Goal: Information Seeking & Learning: Learn about a topic

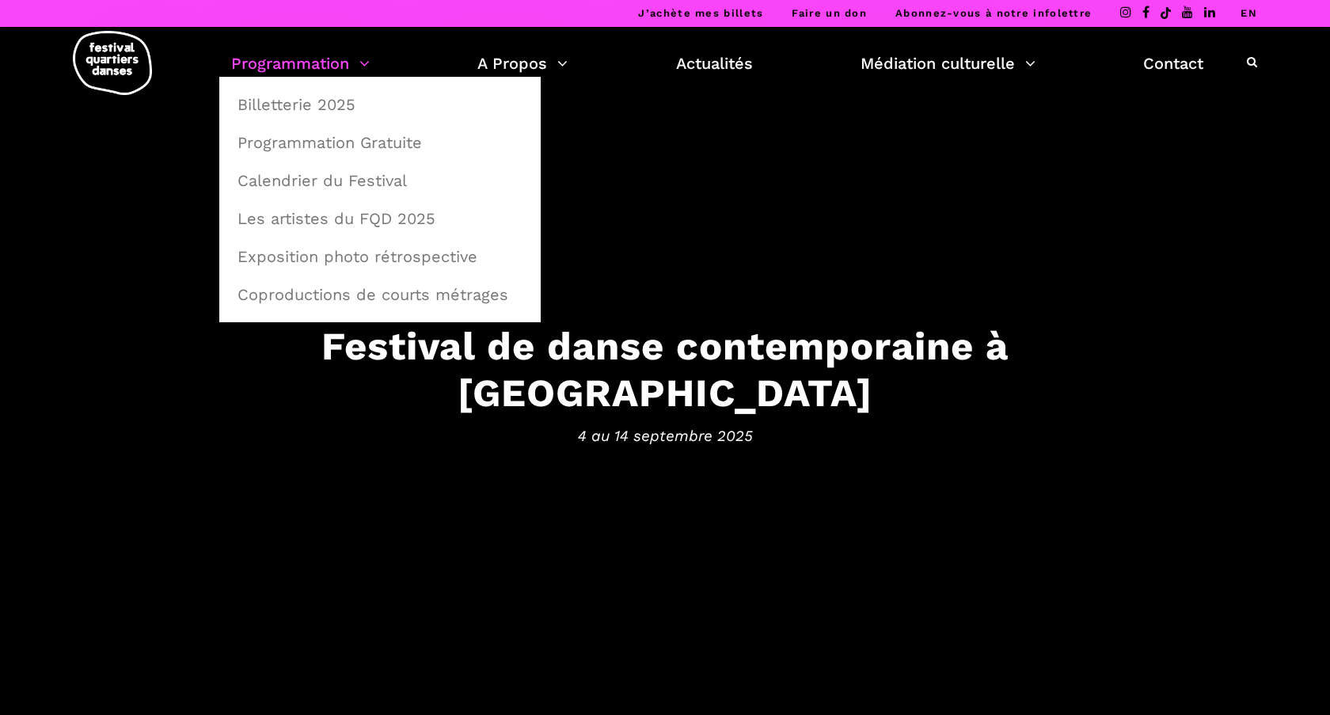
click at [363, 63] on link "Programmation" at bounding box center [300, 63] width 139 height 27
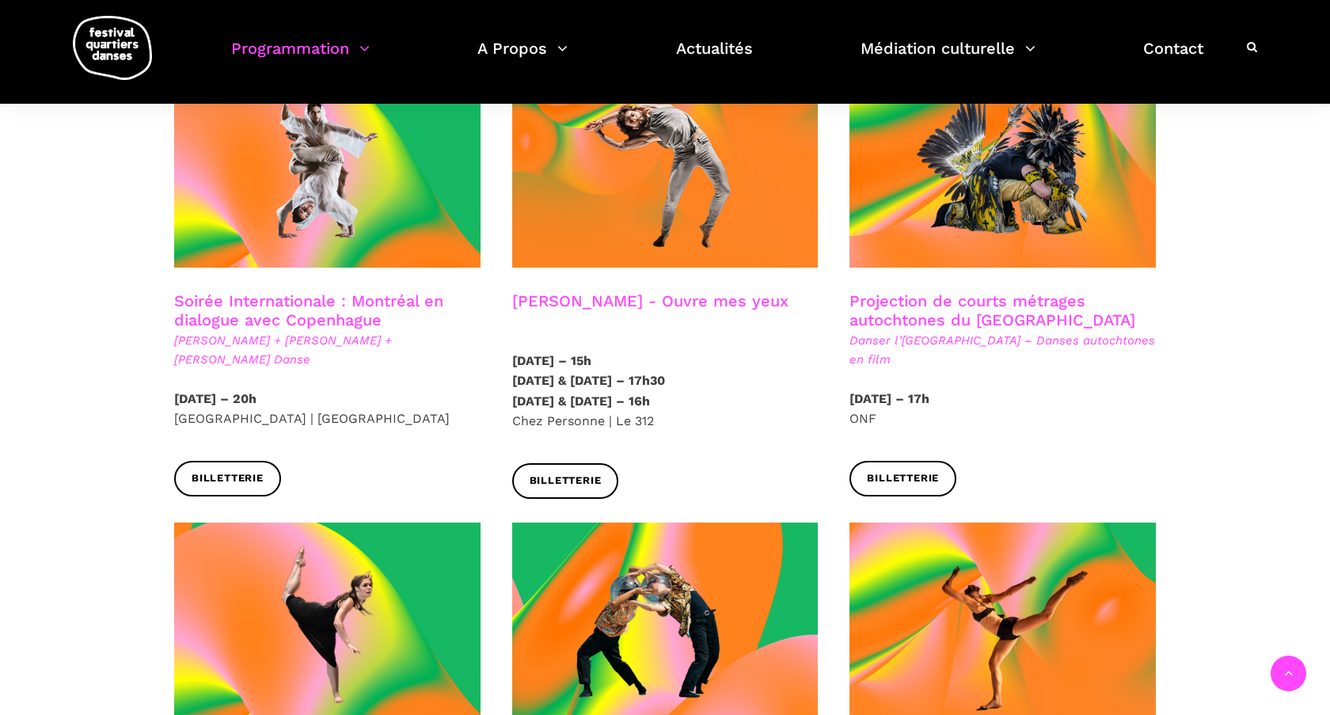
scroll to position [919, 0]
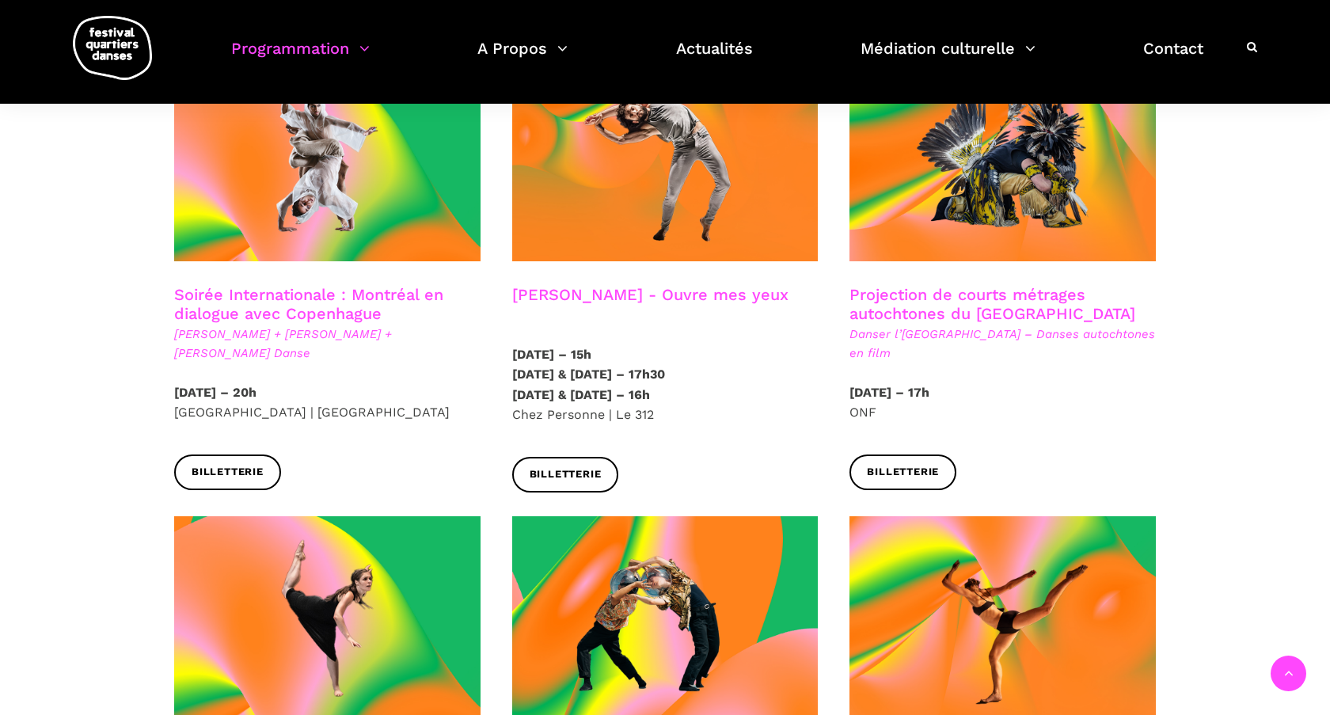
click at [905, 285] on h3 "Projection de courts métrages autochtones du Québec" at bounding box center [1002, 305] width 306 height 40
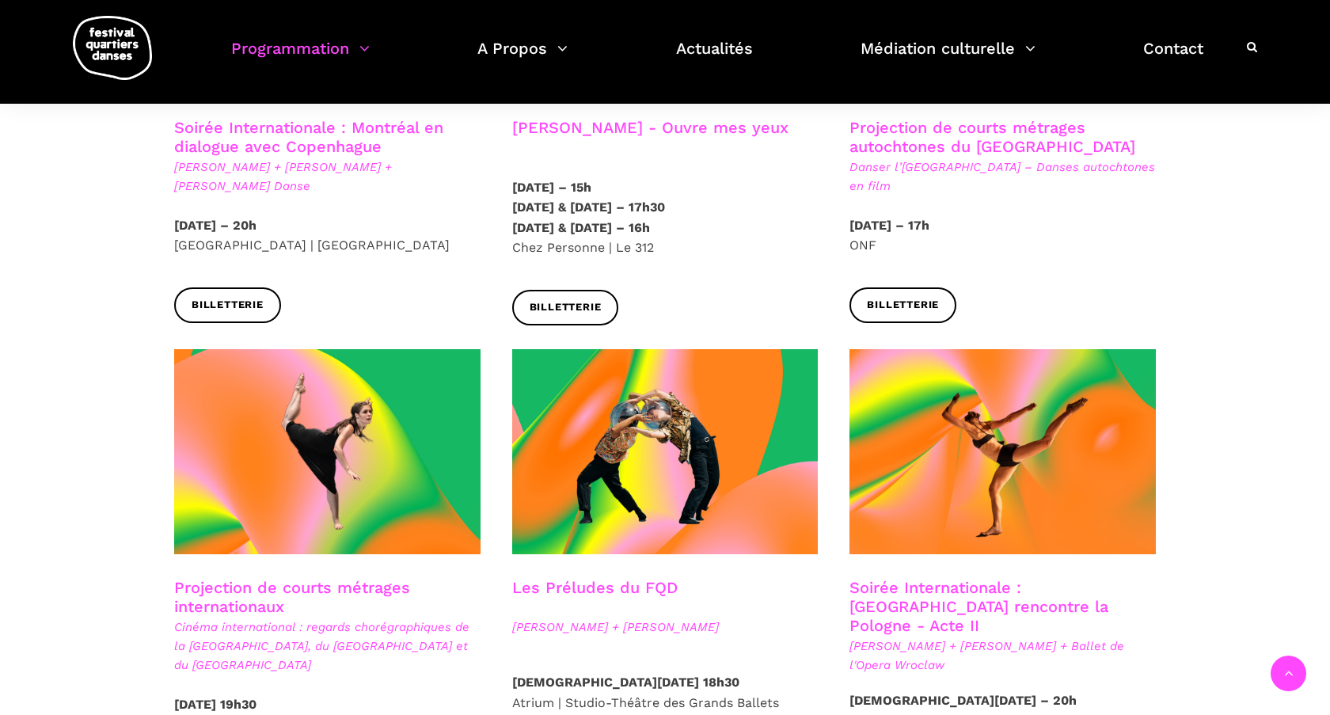
scroll to position [1093, 0]
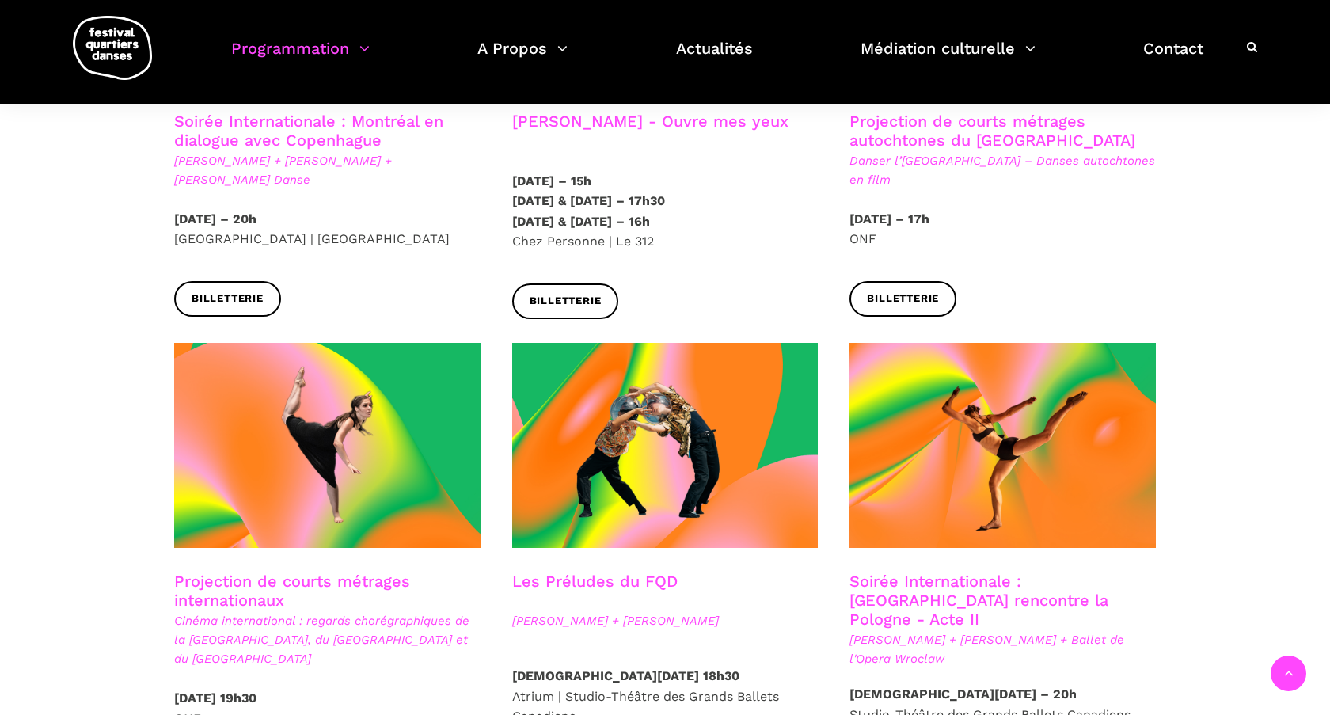
click at [298, 574] on h3 "Projection de courts métrages internationaux" at bounding box center [327, 592] width 306 height 40
click at [299, 572] on h3 "Projection de courts métrages internationaux" at bounding box center [327, 592] width 306 height 40
click at [1080, 171] on div "Projection de courts métrages autochtones du Québec Danser l’Île de la Tortue –…" at bounding box center [1003, 160] width 338 height 97
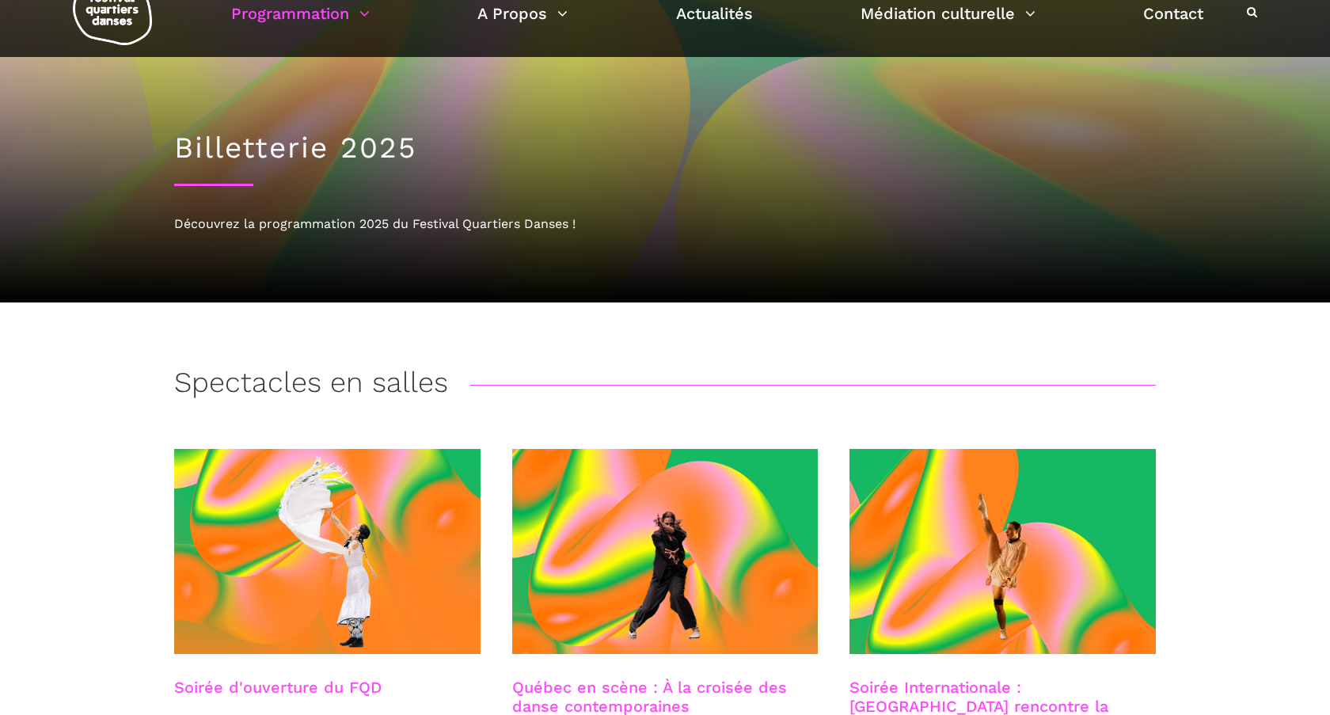
scroll to position [0, 0]
